Goal: Task Accomplishment & Management: Complete application form

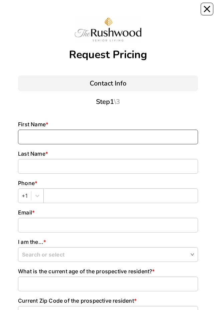
click at [33, 134] on input at bounding box center [108, 137] width 180 height 15
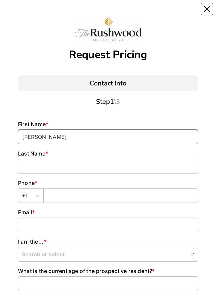
type input "[PERSON_NAME]"
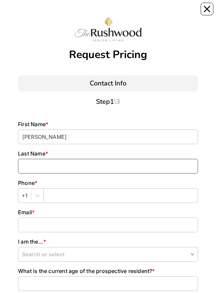
click at [33, 167] on input at bounding box center [108, 166] width 180 height 15
type input "poss"
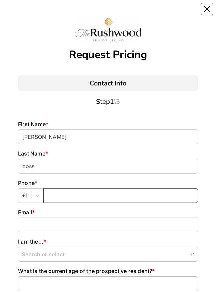
click at [57, 192] on input "text" at bounding box center [120, 195] width 155 height 15
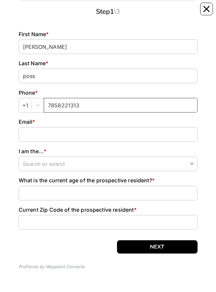
scroll to position [92, 0]
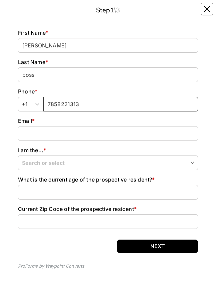
type input "7858221313"
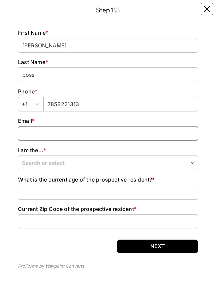
click at [36, 134] on input at bounding box center [108, 133] width 180 height 15
type input "J"
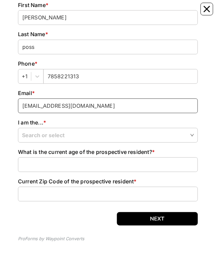
scroll to position [120, 0]
type input "[EMAIL_ADDRESS][DOMAIN_NAME]"
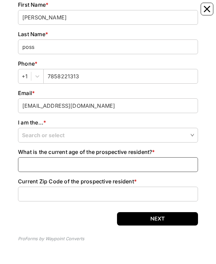
click at [39, 164] on input at bounding box center [108, 164] width 180 height 15
type input "86"
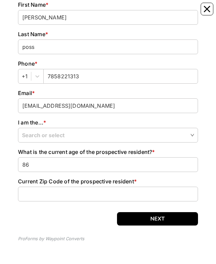
click at [192, 134] on input "search" at bounding box center [108, 134] width 172 height 13
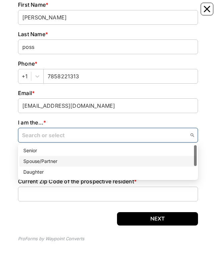
click at [50, 158] on div "Spouse/Partner" at bounding box center [108, 160] width 170 height 7
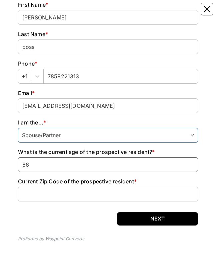
click at [46, 164] on input "86" at bounding box center [108, 164] width 180 height 15
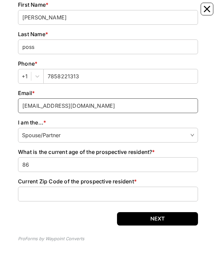
click at [160, 108] on input "[EMAIL_ADDRESS][DOMAIN_NAME]" at bounding box center [108, 105] width 180 height 15
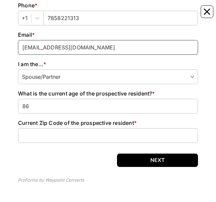
scroll to position [181, 0]
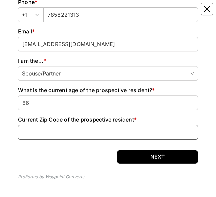
click at [40, 131] on input at bounding box center [108, 132] width 180 height 15
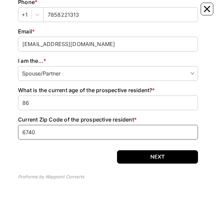
type input "67401"
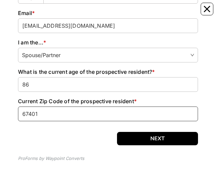
scroll to position [200, 0]
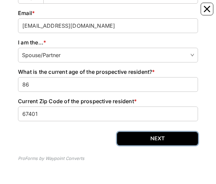
click at [166, 139] on button "NEXT" at bounding box center [157, 138] width 81 height 13
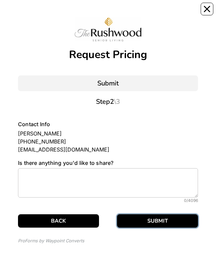
click at [175, 219] on button "SUBMIT" at bounding box center [157, 220] width 81 height 13
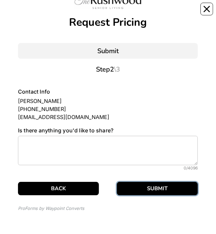
scroll to position [32, 0]
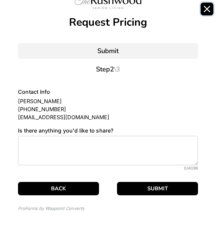
click at [205, 15] on button "Close" at bounding box center [207, 9] width 13 height 13
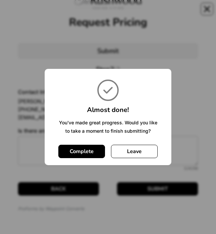
click at [92, 151] on button "Complete" at bounding box center [81, 151] width 47 height 13
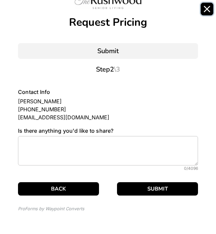
click at [205, 7] on icon "Close" at bounding box center [207, 8] width 5 height 5
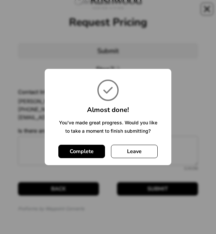
click at [210, 13] on div "× Almost done! You've made great progress. Would you like to take a moment to f…" at bounding box center [108, 117] width 216 height 234
click at [211, 9] on div "× Almost done! You've made great progress. Would you like to take a moment to f…" at bounding box center [108, 117] width 216 height 234
click at [214, 6] on div "× Almost done! You've made great progress. Would you like to take a moment to f…" at bounding box center [108, 117] width 216 height 234
click at [210, 11] on div "× Almost done! You've made great progress. Would you like to take a moment to f…" at bounding box center [108, 117] width 216 height 234
click at [143, 150] on button "Leave" at bounding box center [134, 151] width 47 height 13
